Goal: Task Accomplishment & Management: Use online tool/utility

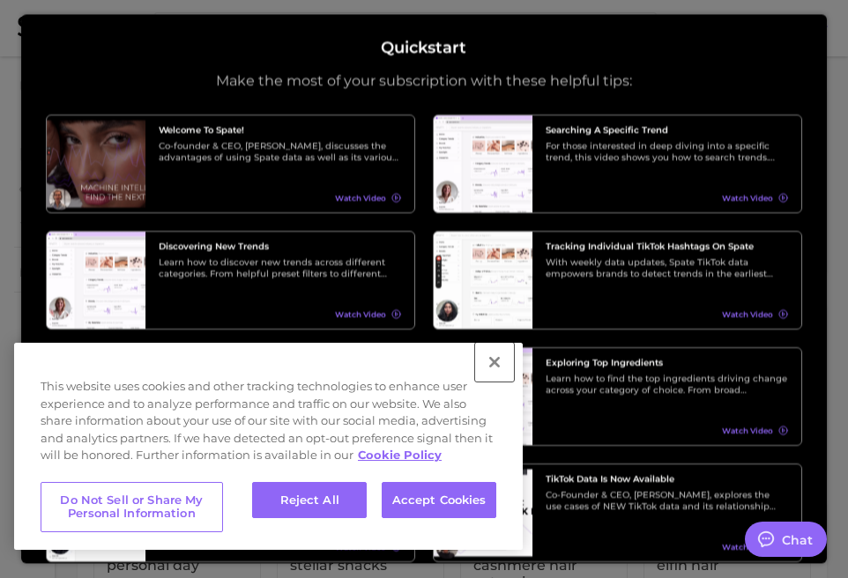
click at [496, 373] on button "Close" at bounding box center [494, 362] width 39 height 39
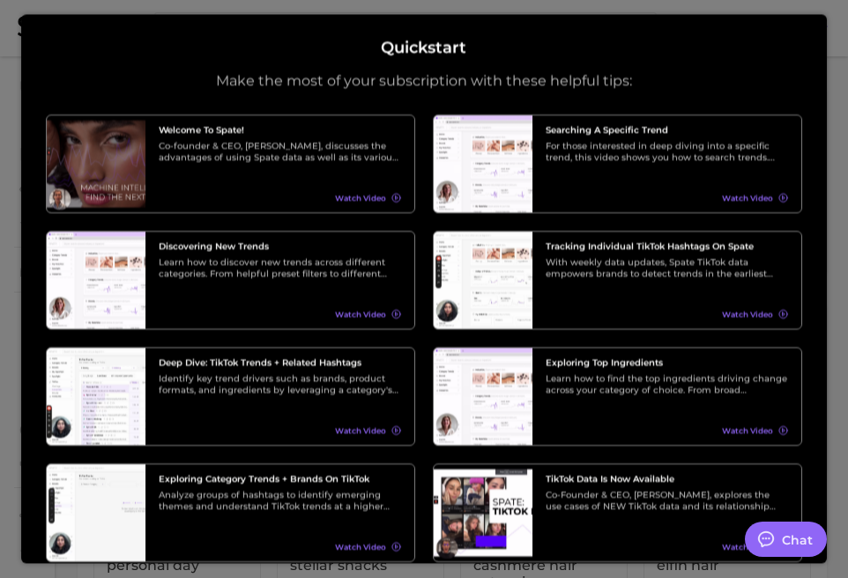
scroll to position [182, 0]
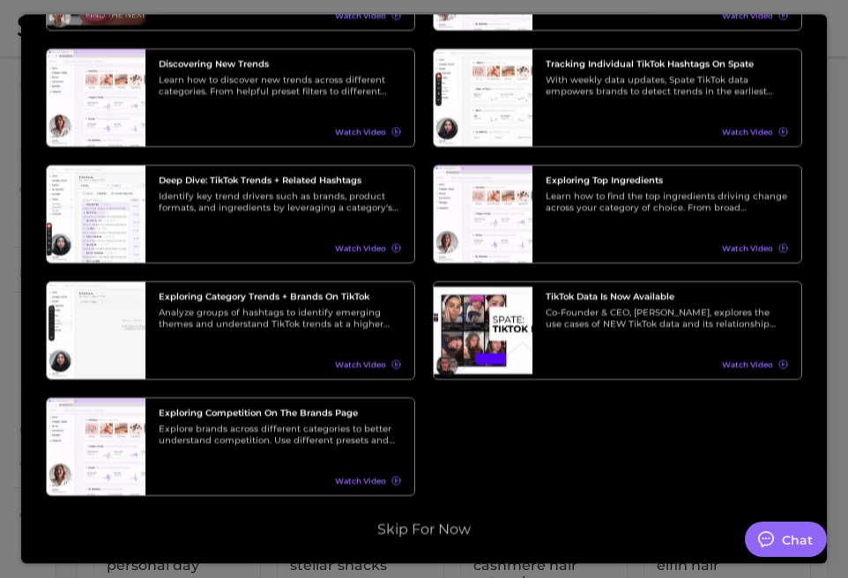
click at [454, 539] on div "Quickstart Make the most of your subscription with these helpful tips: Welcome …" at bounding box center [424, 288] width 806 height 549
click at [436, 524] on button "Skip for now" at bounding box center [424, 530] width 104 height 18
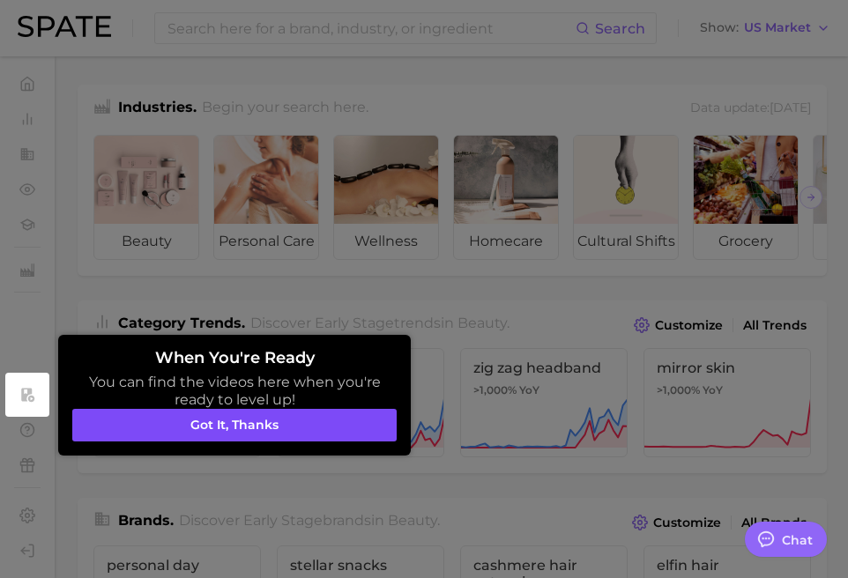
click at [333, 427] on button "Got it, thanks" at bounding box center [234, 425] width 324 height 33
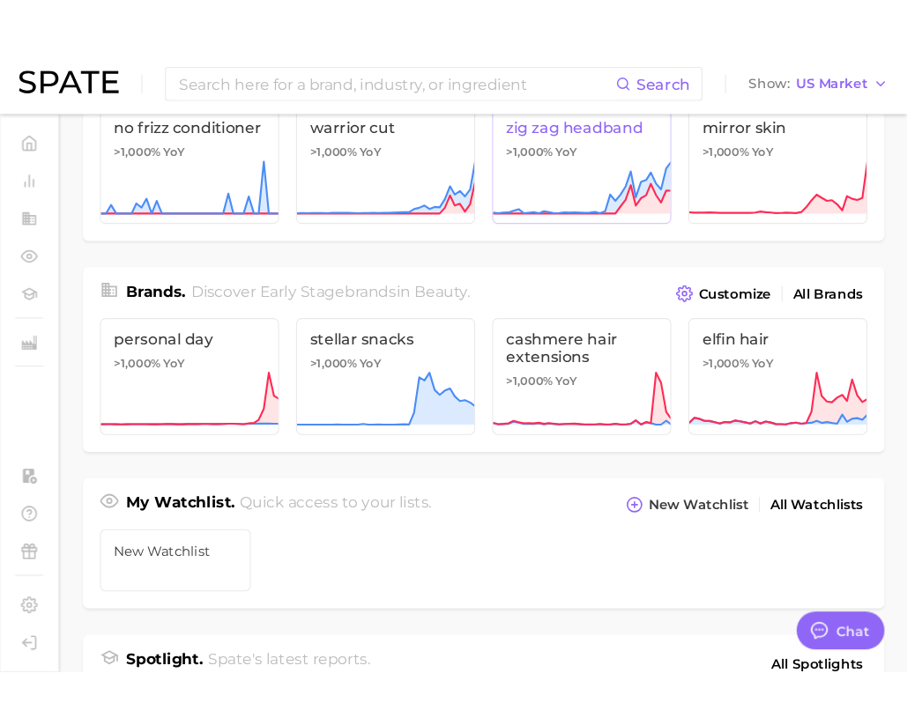
scroll to position [553, 0]
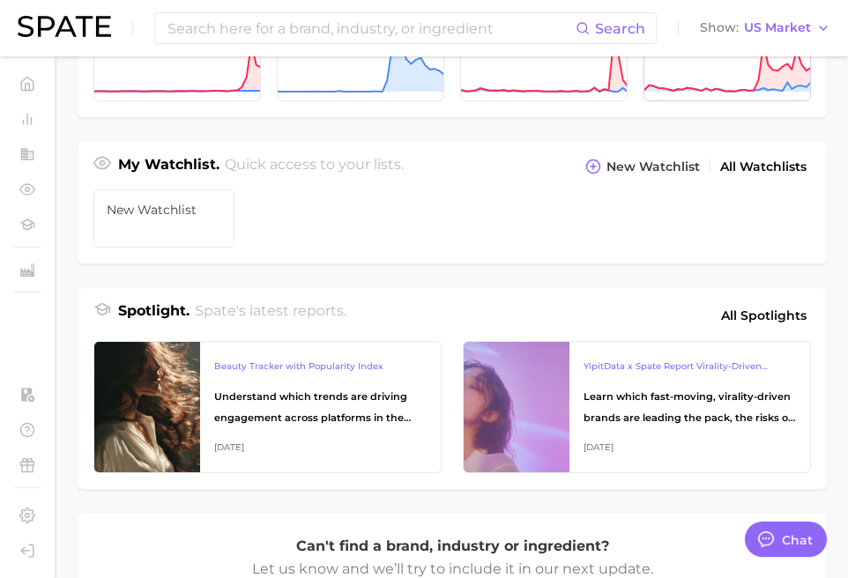
type textarea "x"
